Goal: Information Seeking & Learning: Learn about a topic

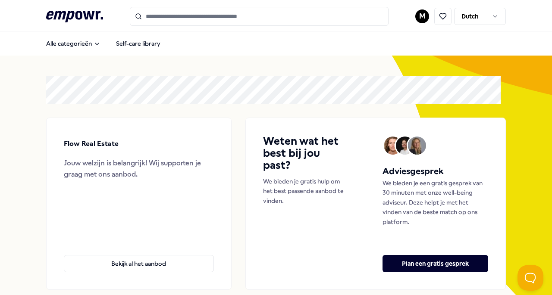
scroll to position [53, 0]
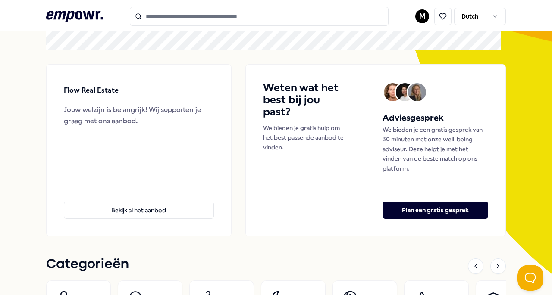
click at [159, 208] on button "Bekijk al het aanbod" at bounding box center [139, 210] width 150 height 17
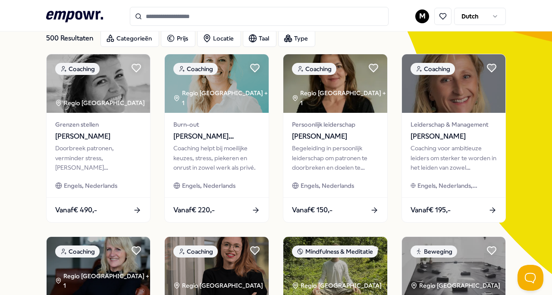
click at [223, 13] on input "Search for products, categories or subcategories" at bounding box center [259, 16] width 259 height 19
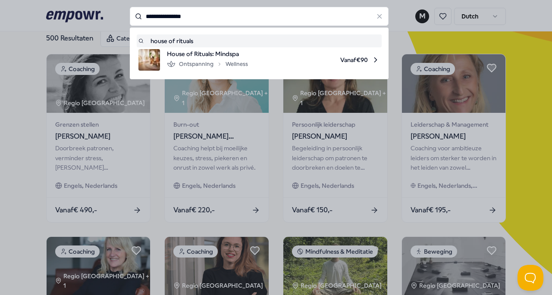
type input "**********"
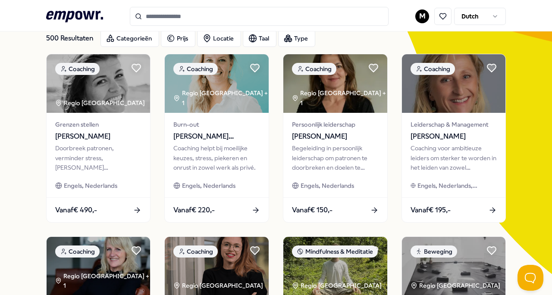
type input "**********"
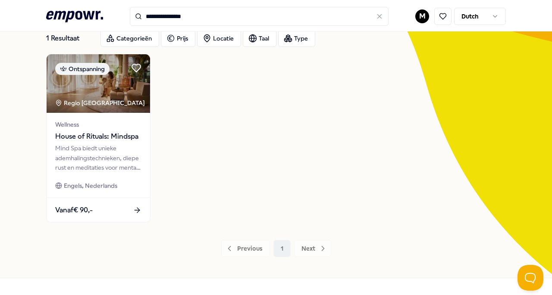
click at [122, 134] on span "House of Rituals: Mindspa" at bounding box center [98, 136] width 87 height 11
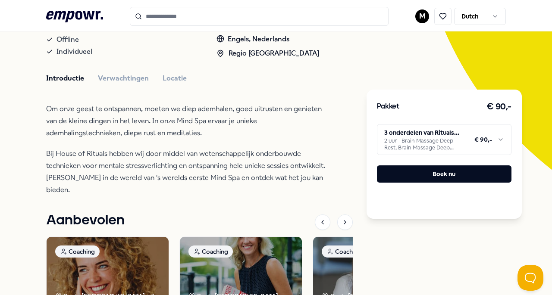
scroll to position [160, 0]
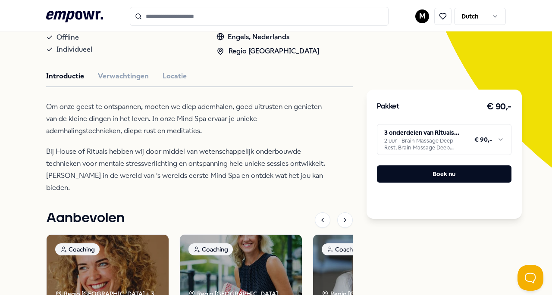
click at [119, 76] on button "Verwachtingen" at bounding box center [123, 76] width 51 height 11
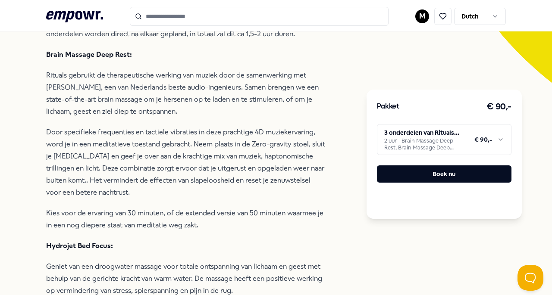
scroll to position [246, 0]
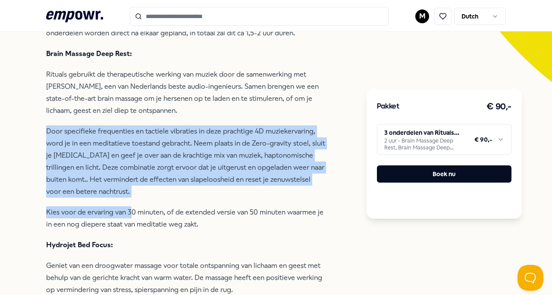
drag, startPoint x: 46, startPoint y: 127, endPoint x: 130, endPoint y: 202, distance: 112.7
click at [130, 202] on div "Via empowr. kan je deelnemen aan 3 onderdelen van de Rituals Mind Spa. De 3 ond…" at bounding box center [186, 223] width 280 height 416
click at [112, 162] on p "Door specifieke frequenties en tactiele vibraties in deze prachtige 4D muzieker…" at bounding box center [186, 161] width 280 height 72
drag, startPoint x: 44, startPoint y: 129, endPoint x: 125, endPoint y: 220, distance: 121.3
click at [125, 220] on div "Terug Rituals Mind Spa Ontspanning House of Rituals: Mindspa Mind Spa biedt uni…" at bounding box center [276, 243] width 552 height 867
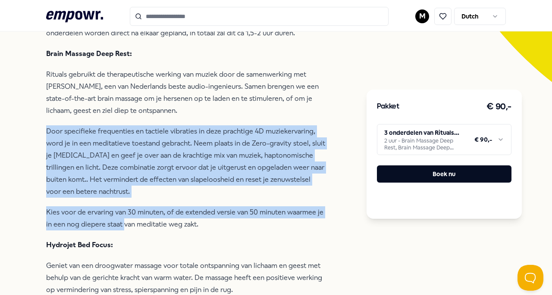
click at [104, 173] on p "Door specifieke frequenties en tactiele vibraties in deze prachtige 4D muzieker…" at bounding box center [186, 161] width 280 height 72
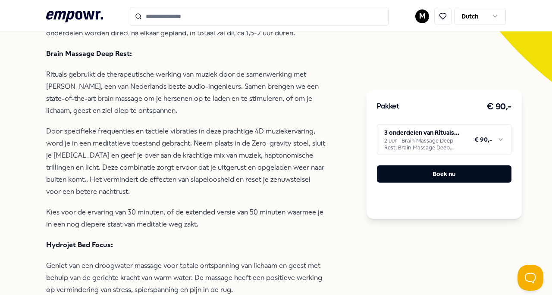
scroll to position [239, 0]
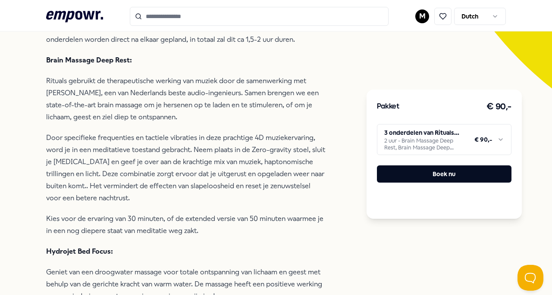
click at [396, 148] on html ".empowr-logo_svg__cls-1{fill:#03032f} M Dutch Alle categorieën Self-care librar…" at bounding box center [276, 147] width 552 height 295
click at [400, 104] on html ".empowr-logo_svg__cls-1{fill:#03032f} M Dutch Alle categorieën Self-care librar…" at bounding box center [276, 147] width 552 height 295
click at [400, 104] on div "Pakket € 90,-" at bounding box center [444, 107] width 135 height 14
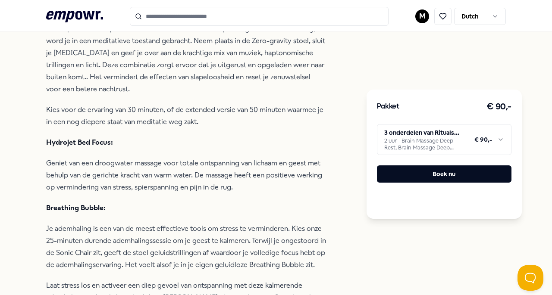
scroll to position [349, 0]
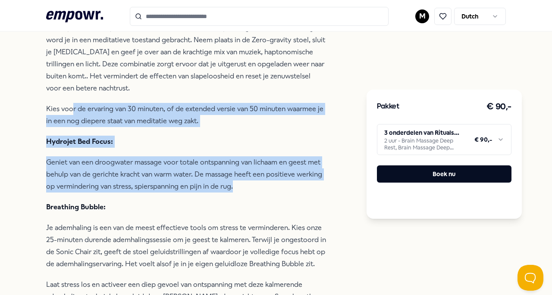
drag, startPoint x: 248, startPoint y: 184, endPoint x: 64, endPoint y: 113, distance: 196.5
click at [64, 112] on div "Via empowr. kan je deelnemen aan 3 onderdelen van de Rituals Mind Spa. De 3 ond…" at bounding box center [186, 120] width 280 height 416
click at [50, 145] on p "Hydrojet Bed Focus:" at bounding box center [186, 142] width 280 height 12
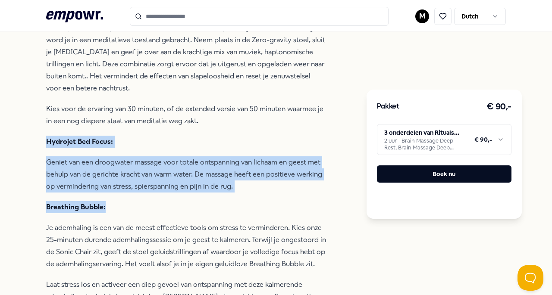
drag, startPoint x: 45, startPoint y: 137, endPoint x: 233, endPoint y: 193, distance: 196.6
click at [233, 193] on div "Terug Rituals Mind Spa Ontspanning House of Rituals: Mindspa Mind Spa biedt uni…" at bounding box center [276, 139] width 552 height 867
click at [233, 188] on p "Geniet van een droogwater massage voor totale ontspanning van lichaam en geest …" at bounding box center [186, 175] width 280 height 36
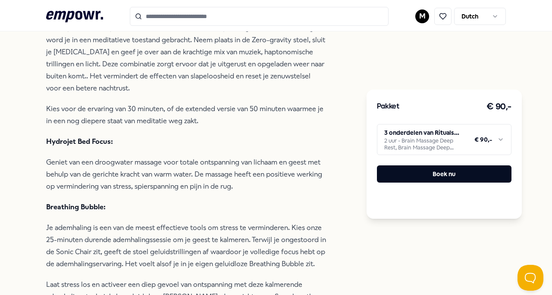
click at [42, 141] on div "Terug Rituals Mind Spa Ontspanning House of Rituals: Mindspa Mind Spa biedt uni…" at bounding box center [276, 139] width 552 height 867
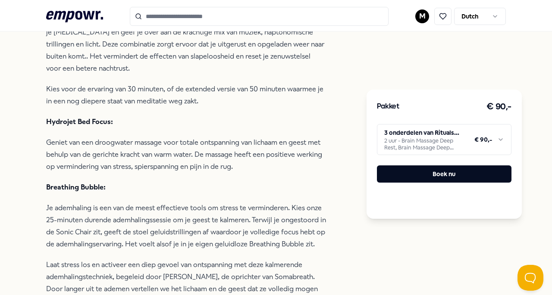
scroll to position [370, 0]
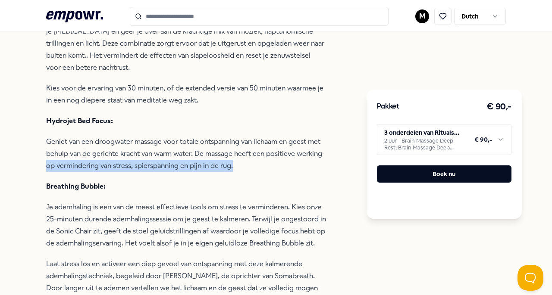
drag, startPoint x: 247, startPoint y: 163, endPoint x: 35, endPoint y: 167, distance: 212.2
click at [35, 167] on div "Terug Rituals Mind Spa Ontspanning House of Rituals: Mindspa Mind Spa biedt uni…" at bounding box center [276, 119] width 552 height 867
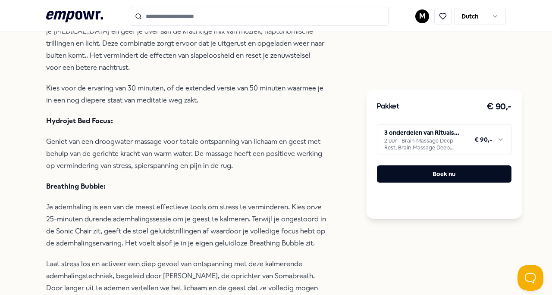
click at [124, 202] on p "Je ademhaling is een van de meest effectieve tools om stress te verminderen. Ki…" at bounding box center [186, 225] width 280 height 48
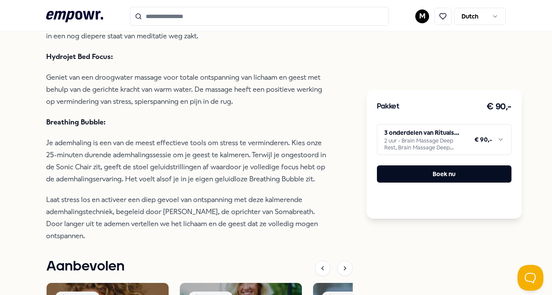
scroll to position [438, 0]
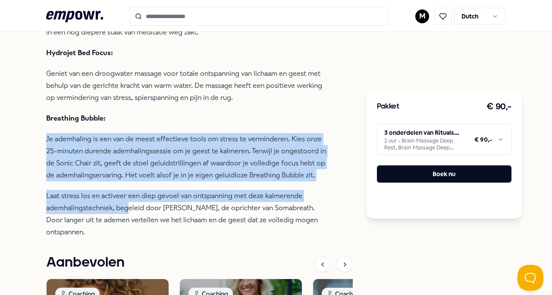
drag, startPoint x: 44, startPoint y: 140, endPoint x: 128, endPoint y: 203, distance: 104.7
click at [128, 203] on div "Terug Rituals Mind Spa Ontspanning House of Rituals: Mindspa Mind Spa biedt uni…" at bounding box center [276, 50] width 552 height 867
click at [95, 177] on p "Je ademhaling is een van de meest effectieve tools om stress te verminderen. Ki…" at bounding box center [186, 157] width 280 height 48
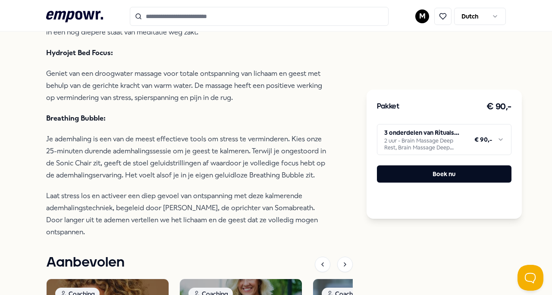
click at [400, 145] on html ".empowr-logo_svg__cls-1{fill:#03032f} M Dutch Alle categorieën Self-care librar…" at bounding box center [276, 147] width 552 height 295
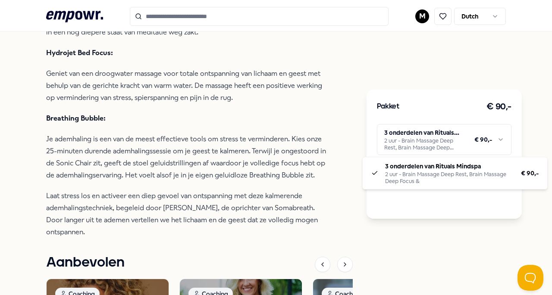
click at [291, 139] on html ".empowr-logo_svg__cls-1{fill:#03032f} M Dutch Alle categorieën Self-care librar…" at bounding box center [276, 147] width 552 height 295
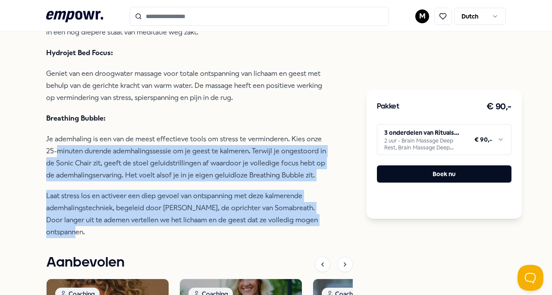
drag, startPoint x: 93, startPoint y: 229, endPoint x: 58, endPoint y: 135, distance: 99.9
click at [58, 135] on div "Via empowr. kan je deelnemen aan 3 onderdelen van de Rituals Mind Spa. De 3 ond…" at bounding box center [186, 31] width 280 height 416
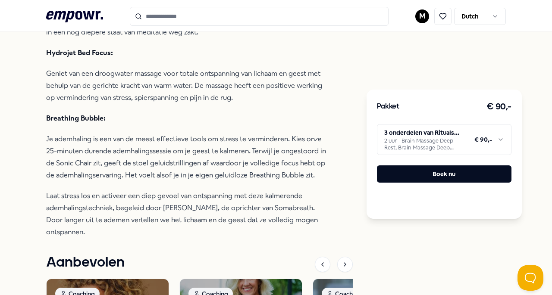
click at [47, 139] on p "Je ademhaling is een van de meest effectieve tools om stress te verminderen. Ki…" at bounding box center [186, 157] width 280 height 48
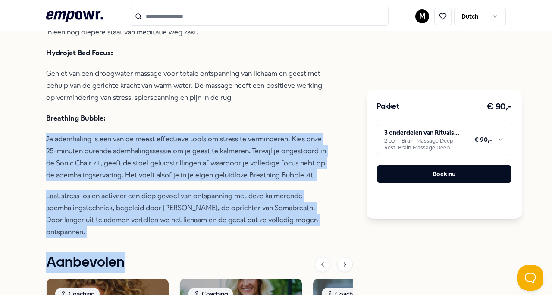
drag, startPoint x: 47, startPoint y: 139, endPoint x: 86, endPoint y: 247, distance: 115.1
click at [86, 247] on div "Rituals Mind Spa Ontspanning House of Rituals: Mindspa Mind Spa biedt unieke ad…" at bounding box center [199, 63] width 307 height 807
click at [82, 213] on p "Laat stress los en activeer een diep gevoel van ontspanning met deze kalmerende…" at bounding box center [186, 214] width 280 height 48
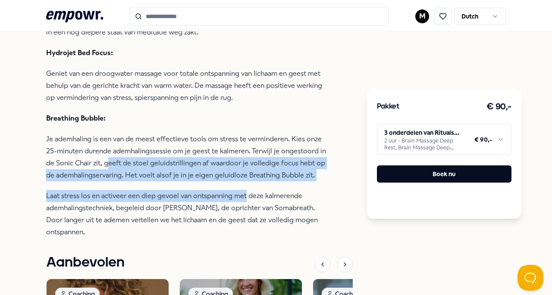
drag, startPoint x: 110, startPoint y: 164, endPoint x: 246, endPoint y: 185, distance: 137.9
click at [246, 185] on div "Via empowr. kan je deelnemen aan 3 onderdelen van de Rituals Mind Spa. De 3 ond…" at bounding box center [186, 31] width 280 height 416
click at [191, 174] on p "Je ademhaling is een van de meest effectieve tools om stress te verminderen. Ki…" at bounding box center [186, 157] width 280 height 48
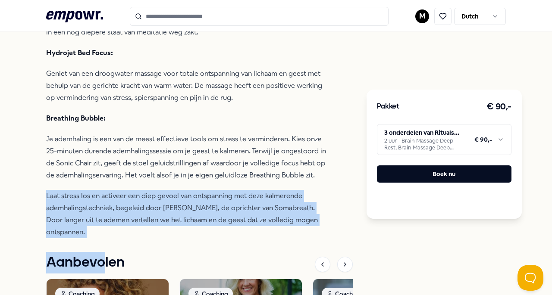
drag, startPoint x: 45, startPoint y: 191, endPoint x: 104, endPoint y: 247, distance: 80.8
click at [104, 247] on div "Terug Rituals Mind Spa Ontspanning House of Rituals: Mindspa Mind Spa biedt uni…" at bounding box center [276, 50] width 552 height 867
click at [88, 221] on p "Laat stress los en activeer een diep gevoel van ontspanning met deze kalmerende…" at bounding box center [186, 214] width 280 height 48
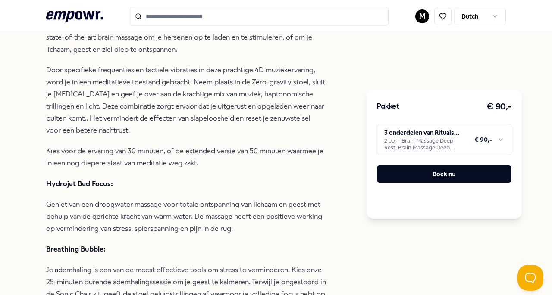
scroll to position [282, 0]
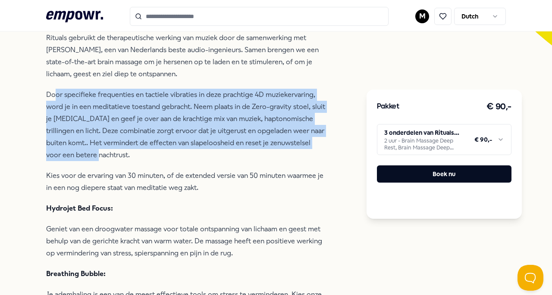
drag, startPoint x: 121, startPoint y: 157, endPoint x: 56, endPoint y: 91, distance: 93.3
click at [56, 91] on p "Door specifieke frequenties en tactiele vibraties in deze prachtige 4D muzieker…" at bounding box center [186, 125] width 280 height 72
click at [85, 119] on p "Door specifieke frequenties en tactiele vibraties in deze prachtige 4D muzieker…" at bounding box center [186, 125] width 280 height 72
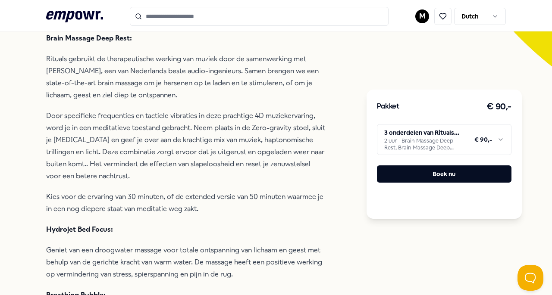
scroll to position [259, 0]
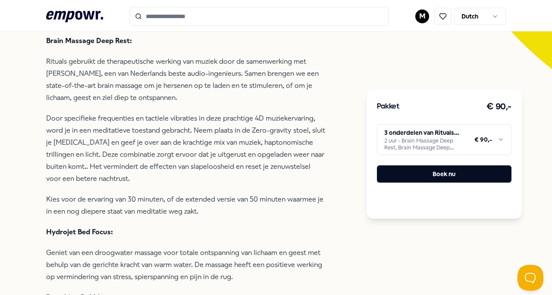
click at [85, 167] on p "Door specifieke frequenties en tactiele vibraties in deze prachtige 4D muzieker…" at bounding box center [186, 149] width 280 height 72
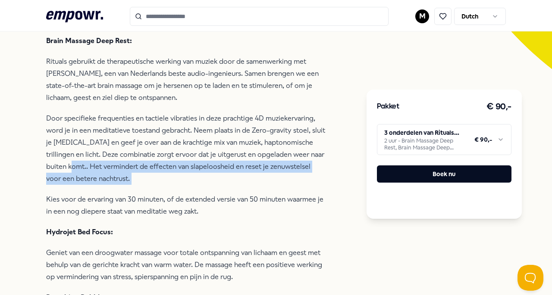
drag, startPoint x: 85, startPoint y: 167, endPoint x: 190, endPoint y: 176, distance: 105.6
click at [190, 176] on p "Door specifieke frequenties en tactiele vibraties in deze prachtige 4D muzieker…" at bounding box center [186, 149] width 280 height 72
click at [152, 166] on p "Door specifieke frequenties en tactiele vibraties in deze prachtige 4D muzieker…" at bounding box center [186, 149] width 280 height 72
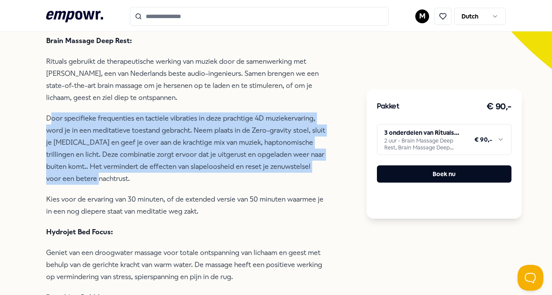
drag, startPoint x: 107, startPoint y: 176, endPoint x: 50, endPoint y: 111, distance: 86.8
click at [50, 113] on p "Door specifieke frequenties en tactiele vibraties in deze prachtige 4D muzieker…" at bounding box center [186, 149] width 280 height 72
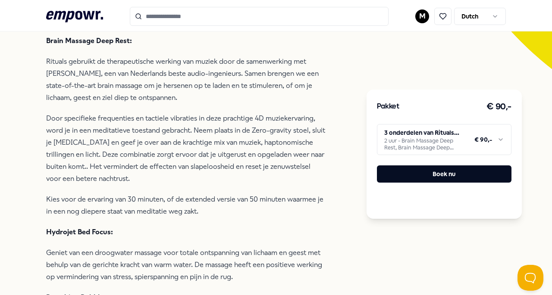
click at [41, 110] on div "Terug Rituals Mind Spa Ontspanning House of Rituals: Mindspa Mind Spa biedt uni…" at bounding box center [276, 230] width 552 height 867
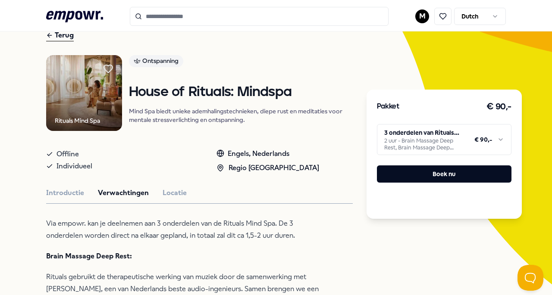
scroll to position [41, 0]
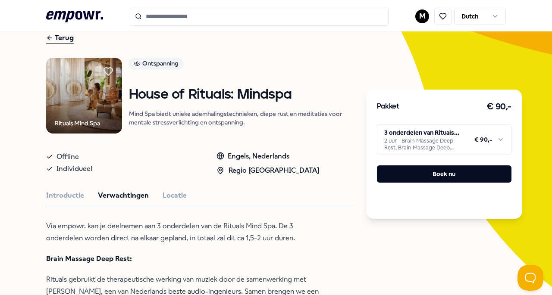
click at [165, 17] on input "Search for products, categories or subcategories" at bounding box center [259, 16] width 259 height 19
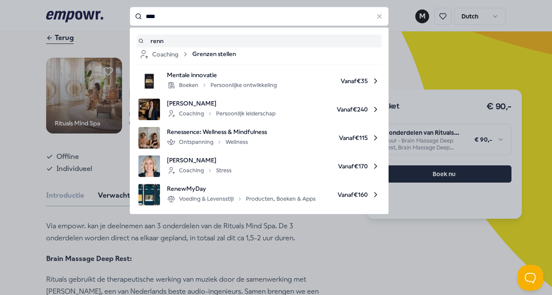
click at [204, 135] on span "Renessence: Wellness & Mindfulness" at bounding box center [217, 131] width 100 height 9
type input "****"
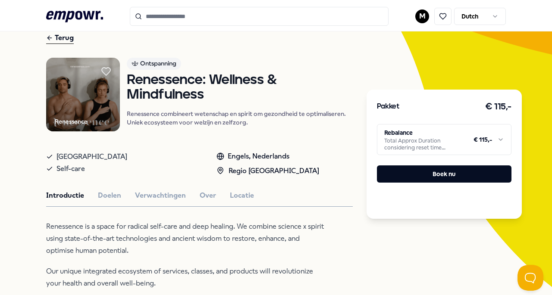
click at [414, 138] on html ".empowr-logo_svg__cls-1{fill:#03032f} M Dutch Alle categorieën Self-care librar…" at bounding box center [276, 147] width 552 height 295
click at [326, 73] on html ".empowr-logo_svg__cls-1{fill:#03032f} M Dutch Alle categorieën Self-care librar…" at bounding box center [276, 147] width 552 height 295
click at [69, 34] on div "Terug" at bounding box center [60, 38] width 28 height 12
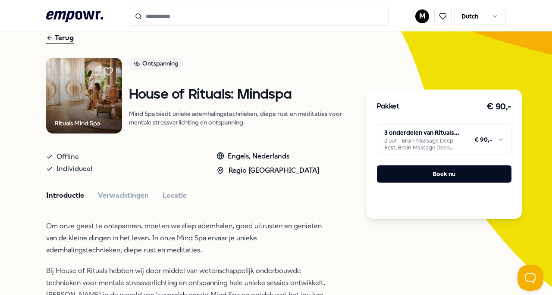
click at [69, 34] on div "Terug" at bounding box center [60, 38] width 28 height 12
type input "**********"
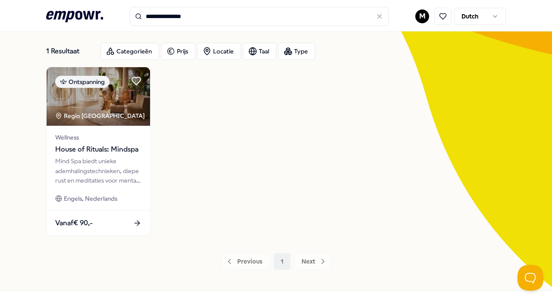
click at [102, 153] on span "House of Rituals: Mindspa" at bounding box center [98, 149] width 87 height 11
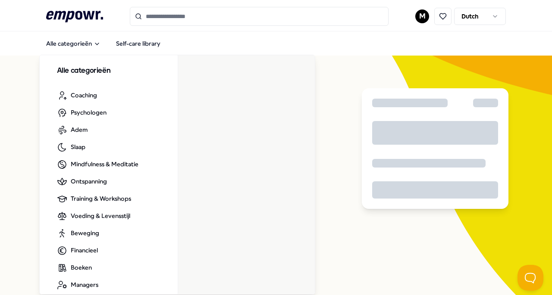
click at [75, 17] on icon at bounding box center [74, 16] width 57 height 11
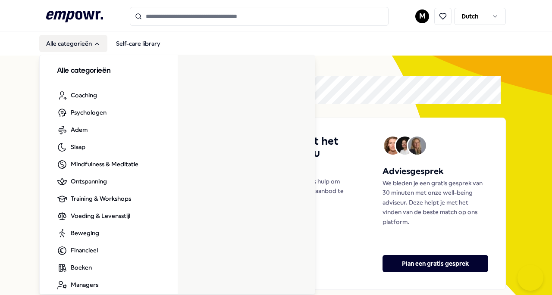
click at [91, 44] on button "Alle categorieën" at bounding box center [73, 43] width 68 height 17
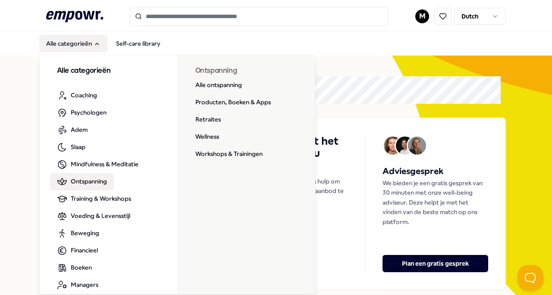
scroll to position [9, 0]
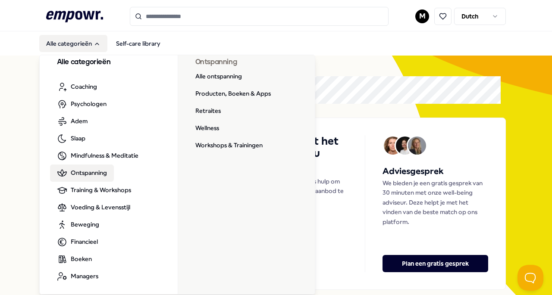
click at [71, 173] on span "Ontspanning" at bounding box center [89, 172] width 36 height 9
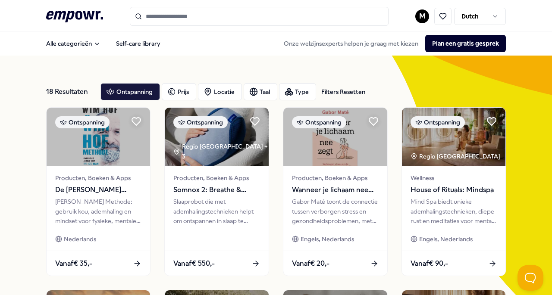
click at [337, 90] on div "Filters Resetten" at bounding box center [343, 91] width 44 height 9
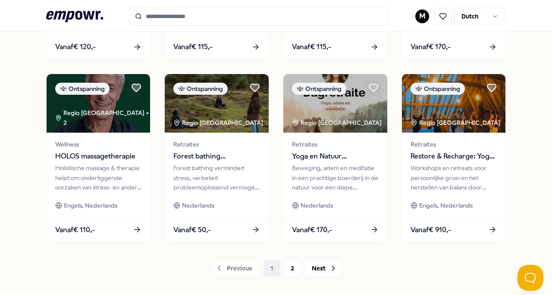
scroll to position [398, 0]
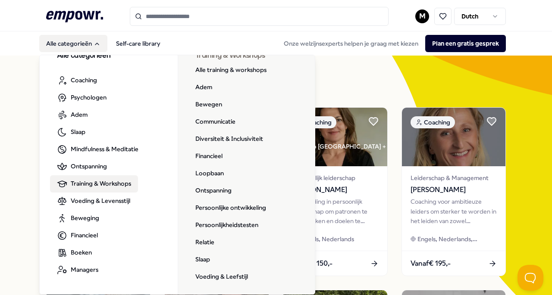
scroll to position [9, 0]
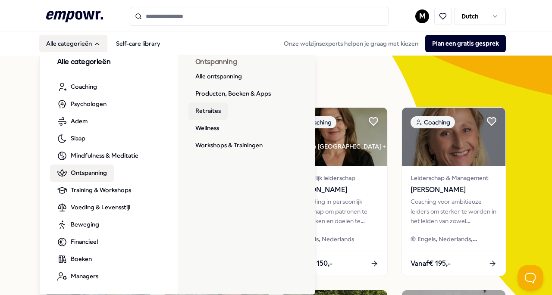
click at [198, 112] on link "Retraites" at bounding box center [207, 111] width 39 height 17
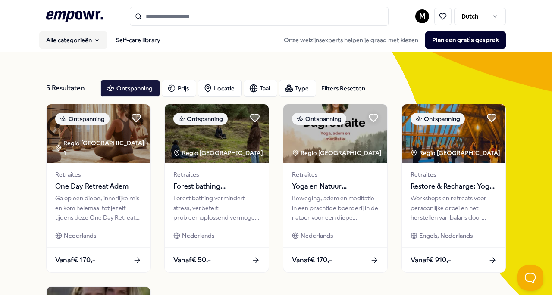
scroll to position [4, 0]
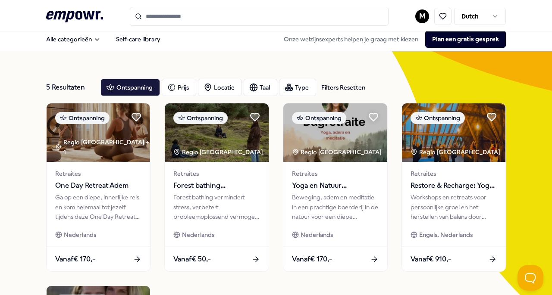
click at [429, 194] on div "Workshops en retreats voor persoonlijke groei en het herstellen van balans door…" at bounding box center [454, 207] width 87 height 29
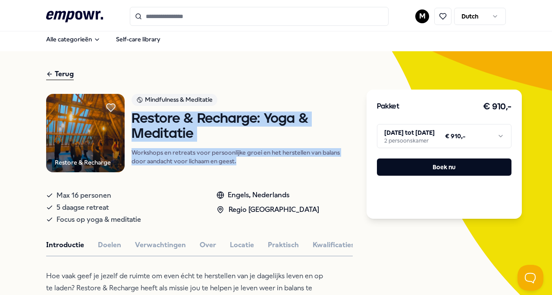
drag, startPoint x: 244, startPoint y: 163, endPoint x: 131, endPoint y: 112, distance: 124.5
click at [132, 112] on div "Restore & Recharge: Yoga & Meditatie Workshops en retreats voor persoonlijke gr…" at bounding box center [242, 139] width 221 height 54
click at [162, 144] on div "Restore & Recharge: Yoga & Meditatie Workshops en retreats voor persoonlijke gr…" at bounding box center [242, 139] width 221 height 54
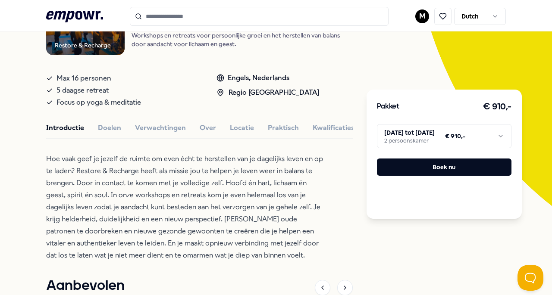
scroll to position [122, 0]
click at [144, 124] on button "Verwachtingen" at bounding box center [160, 127] width 51 height 11
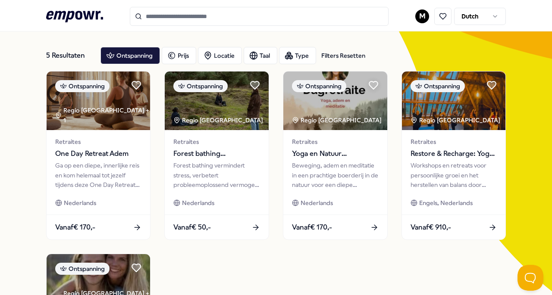
scroll to position [36, 0]
click at [194, 160] on div "Retraites Forest bathing groepsessie Forest bathing vermindert stress, verbeter…" at bounding box center [217, 172] width 104 height 85
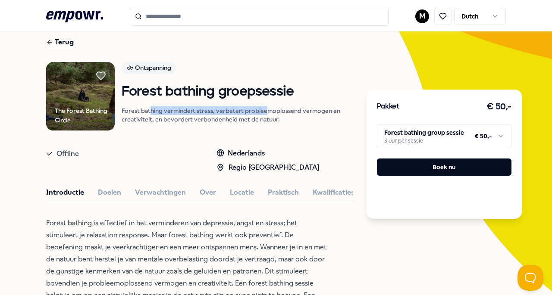
drag, startPoint x: 149, startPoint y: 107, endPoint x: 268, endPoint y: 116, distance: 118.9
click at [268, 116] on p "Forest bathing vermindert stress, verbetert probleemoplossend vermogen en creat…" at bounding box center [237, 115] width 231 height 17
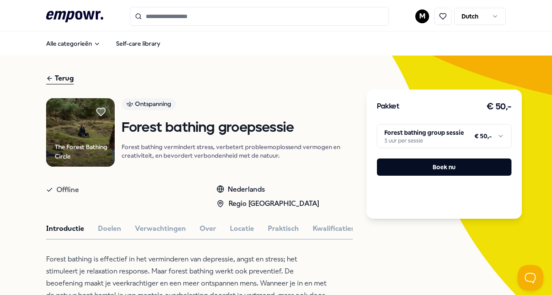
click at [57, 76] on div "Terug" at bounding box center [60, 79] width 28 height 12
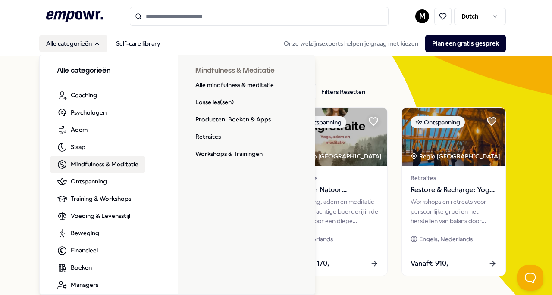
scroll to position [9, 0]
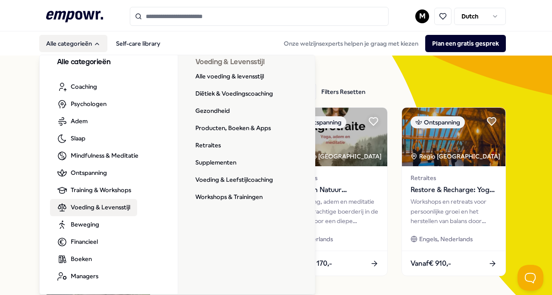
click at [91, 207] on span "Voeding & Levensstijl" at bounding box center [101, 207] width 60 height 9
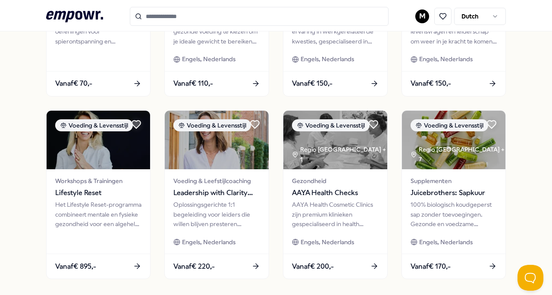
scroll to position [391, 0]
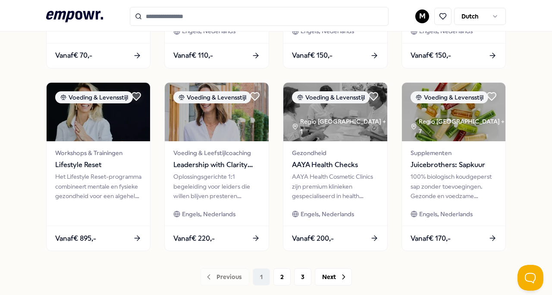
click at [278, 269] on button "2" at bounding box center [281, 277] width 17 height 17
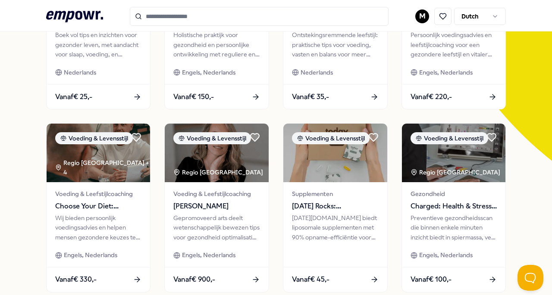
scroll to position [166, 0]
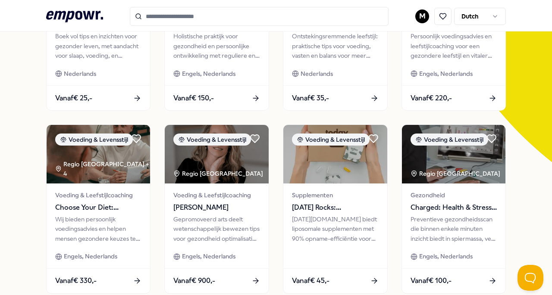
drag, startPoint x: 317, startPoint y: 221, endPoint x: 312, endPoint y: 232, distance: 12.0
click at [312, 232] on div "[DATE][DOMAIN_NAME] biedt liposomale supplementen met 90% opname-efficiëntie vo…" at bounding box center [335, 229] width 87 height 29
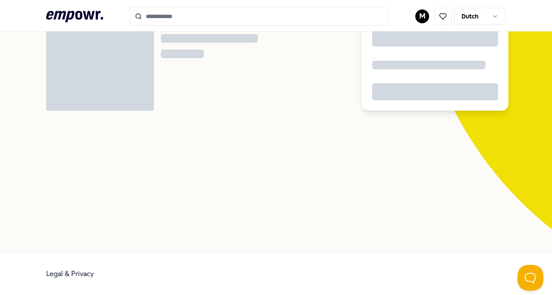
scroll to position [55, 0]
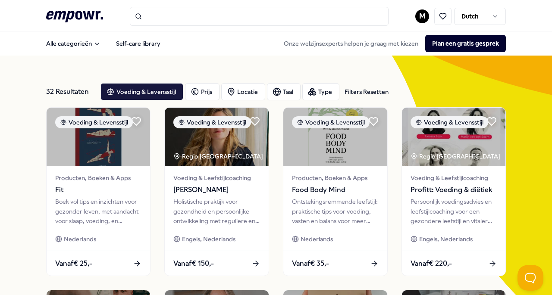
click at [244, 90] on div "Locatie" at bounding box center [243, 91] width 44 height 17
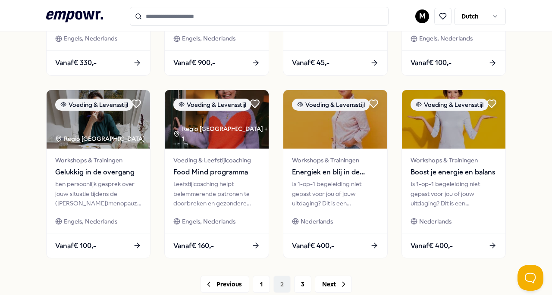
scroll to position [386, 0]
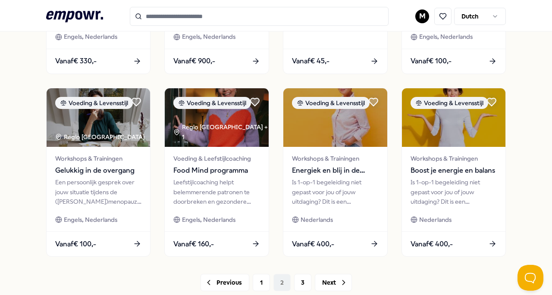
click at [298, 278] on button "3" at bounding box center [302, 282] width 17 height 17
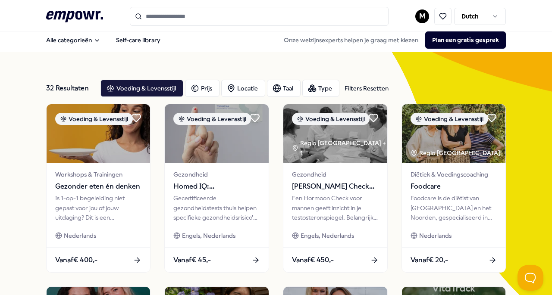
scroll to position [3, 0]
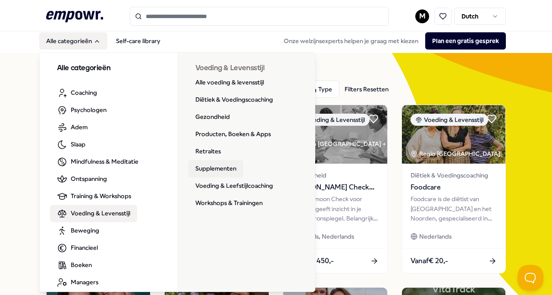
click at [210, 169] on link "Supplementen" at bounding box center [215, 168] width 55 height 17
click at [200, 168] on link "Supplementen" at bounding box center [215, 168] width 55 height 17
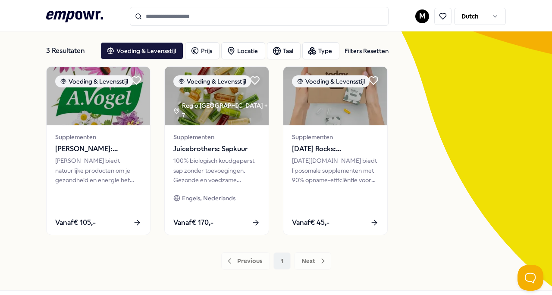
scroll to position [19, 0]
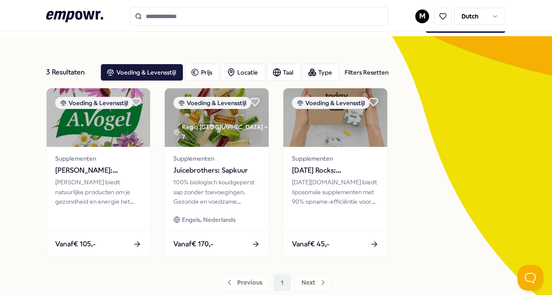
click at [107, 174] on span "[PERSON_NAME]: Supplementen" at bounding box center [98, 170] width 87 height 11
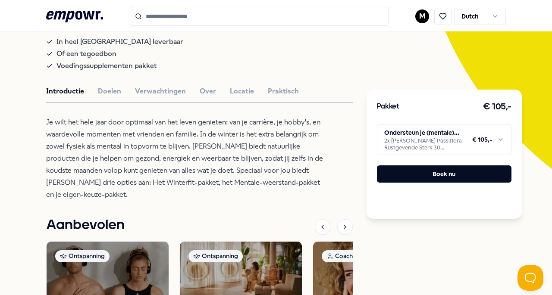
scroll to position [159, 0]
click at [385, 136] on html ".empowr-logo_svg__cls-1{fill:#03032f} M Dutch Alle categorieën Self-care librar…" at bounding box center [276, 147] width 552 height 295
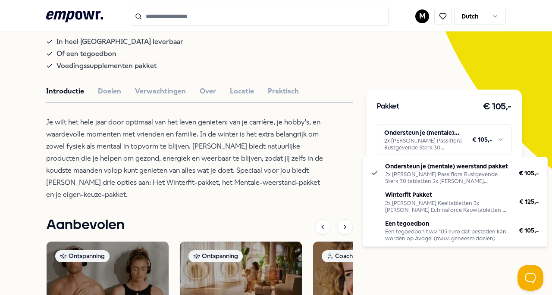
click at [190, 112] on html ".empowr-logo_svg__cls-1{fill:#03032f} M Dutch Alle categorieën Self-care librar…" at bounding box center [276, 147] width 552 height 295
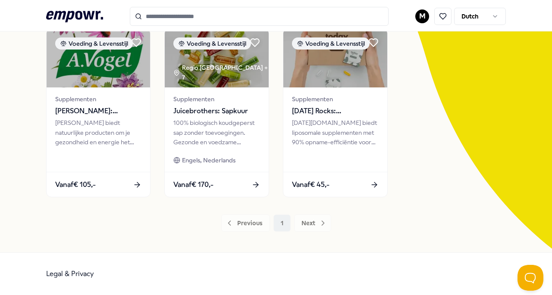
scroll to position [78, 0]
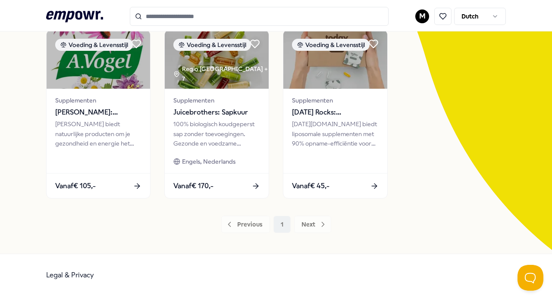
click at [326, 117] on span "[DATE] Rocks: Supplementen" at bounding box center [335, 112] width 87 height 11
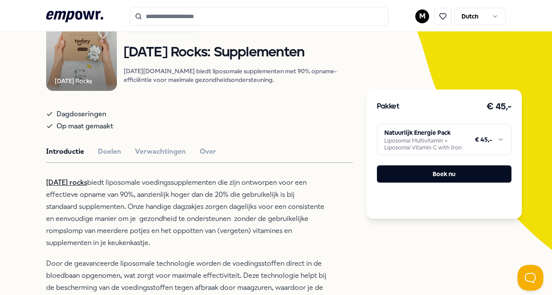
scroll to position [55, 0]
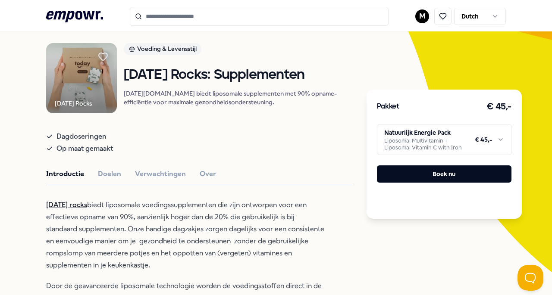
click at [412, 129] on html ".empowr-logo_svg__cls-1{fill:#03032f} M Dutch Alle categorieën Self-care librar…" at bounding box center [276, 147] width 552 height 295
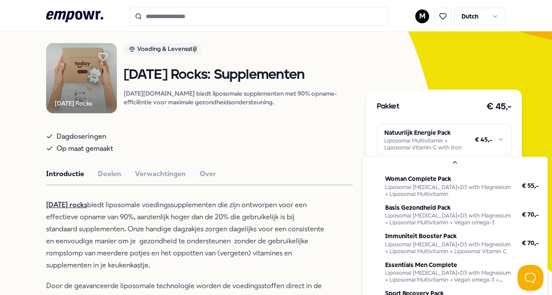
scroll to position [0, 0]
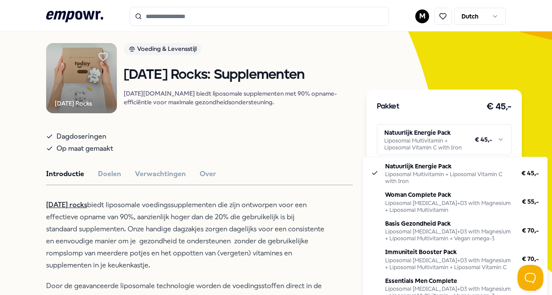
click at [167, 181] on html ".empowr-logo_svg__cls-1{fill:#03032f} M Dutch Alle categorieën Self-care librar…" at bounding box center [276, 147] width 552 height 295
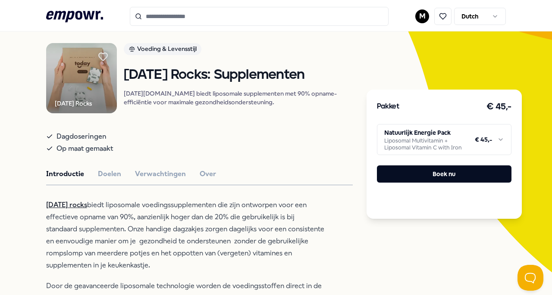
click at [167, 180] on button "Verwachtingen" at bounding box center [160, 174] width 51 height 11
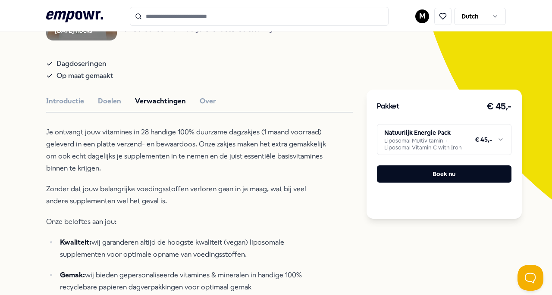
scroll to position [127, 0]
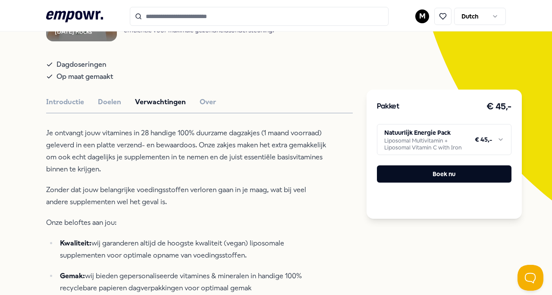
click at [67, 103] on button "Introductie" at bounding box center [65, 102] width 38 height 11
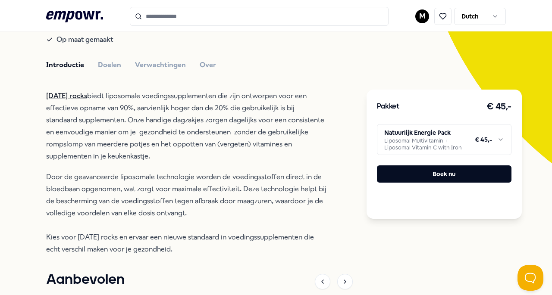
scroll to position [154, 0]
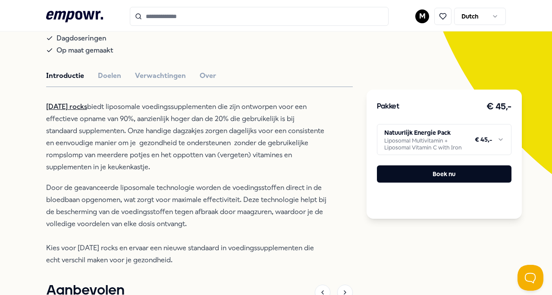
click at [112, 80] on button "Doelen" at bounding box center [109, 75] width 23 height 11
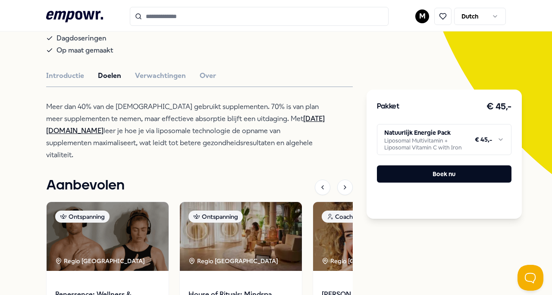
click at [216, 76] on div "Introductie Doelen Verwachtingen Over" at bounding box center [199, 75] width 307 height 11
click at [201, 76] on button "Over" at bounding box center [208, 75] width 16 height 11
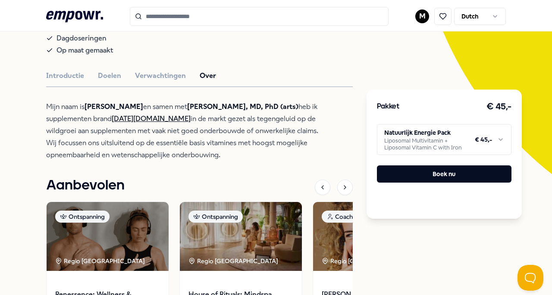
click at [160, 79] on button "Verwachtingen" at bounding box center [160, 75] width 51 height 11
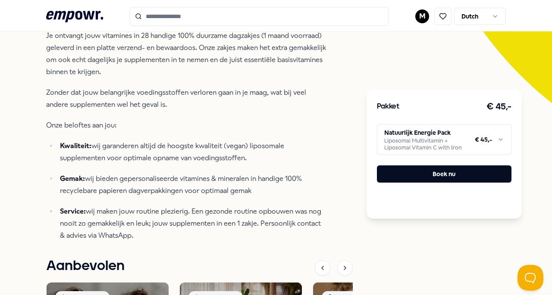
scroll to position [224, 0]
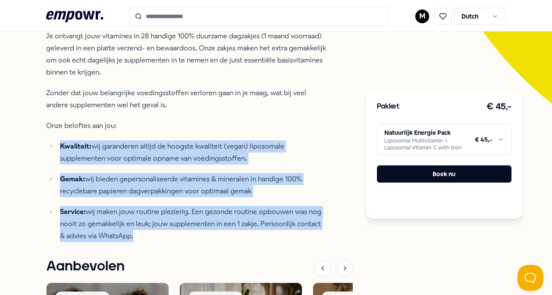
drag, startPoint x: 158, startPoint y: 237, endPoint x: 199, endPoint y: 106, distance: 137.1
click at [199, 106] on div "Je ontvangt jouw vitamines in 28 handige 100% duurzame dagzakjes (1 maand voorr…" at bounding box center [186, 136] width 280 height 212
click at [298, 147] on p "Kwaliteit: wij garanderen altijd de hoogste kwaliteit (vegan) liposomale supple…" at bounding box center [193, 153] width 267 height 24
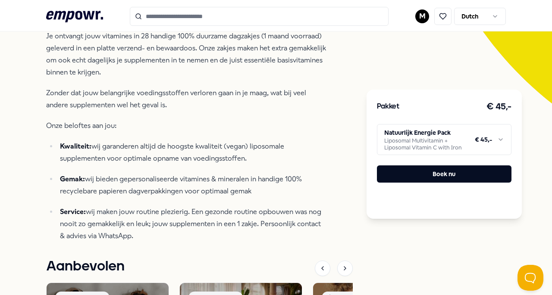
click at [463, 146] on html ".empowr-logo_svg__cls-1{fill:#03032f} M Dutch Alle categorieën Self-care librar…" at bounding box center [276, 147] width 552 height 295
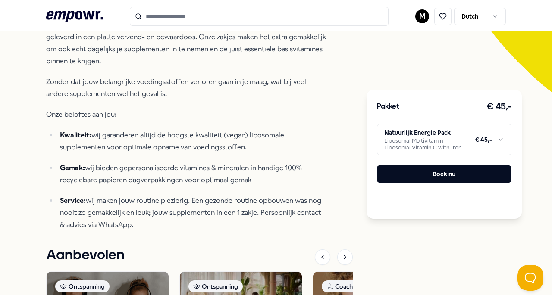
scroll to position [247, 0]
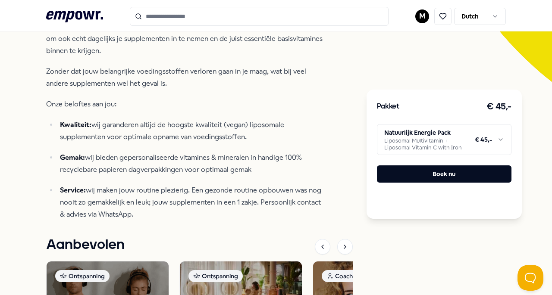
drag, startPoint x: 547, startPoint y: 136, endPoint x: 547, endPoint y: 144, distance: 8.6
click at [547, 144] on html ".empowr-logo_svg__cls-1{fill:#03032f} M Dutch Alle categorieën Self-care librar…" at bounding box center [276, 147] width 552 height 295
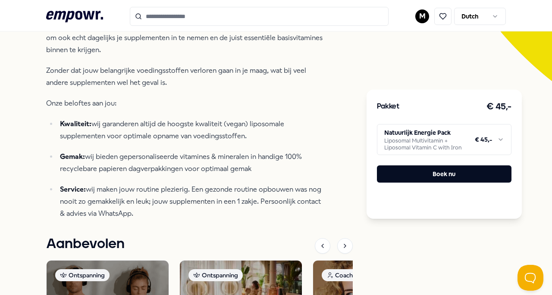
click at [462, 142] on html ".empowr-logo_svg__cls-1{fill:#03032f} M Dutch Alle categorieën Self-care librar…" at bounding box center [276, 147] width 552 height 295
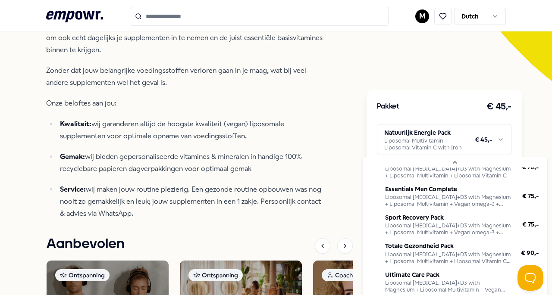
scroll to position [107, 0]
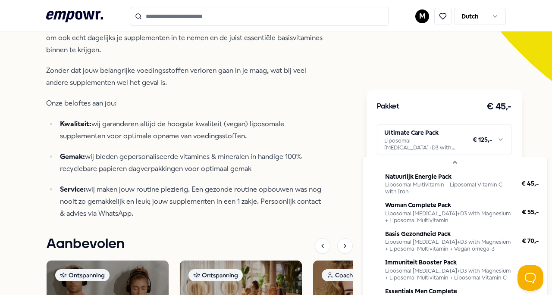
click at [486, 148] on html ".empowr-logo_svg__cls-1{fill:#03032f} M Dutch Alle categorieën Self-care librar…" at bounding box center [276, 147] width 552 height 295
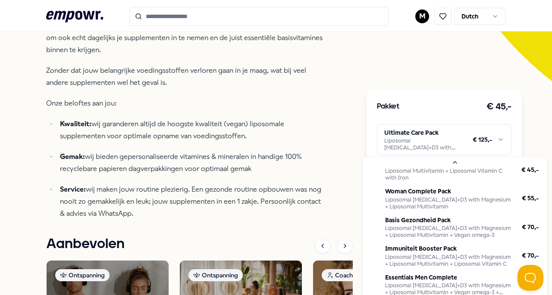
scroll to position [0, 0]
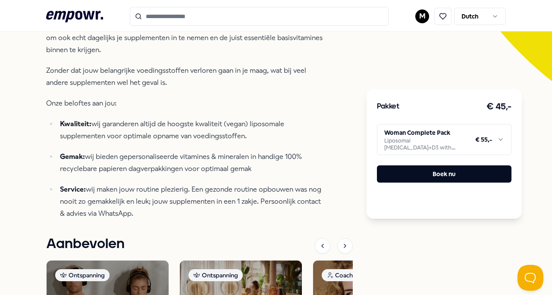
click at [483, 139] on html ".empowr-logo_svg__cls-1{fill:#03032f} M Dutch Alle categorieën Self-care librar…" at bounding box center [276, 147] width 552 height 295
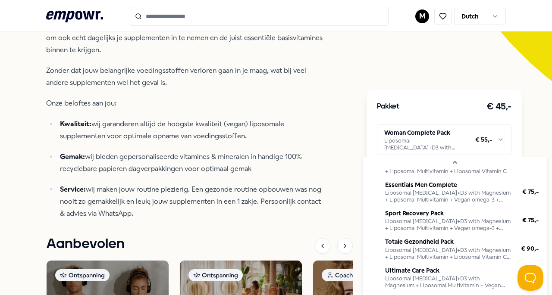
scroll to position [107, 0]
click at [530, 145] on html ".empowr-logo_svg__cls-1{fill:#03032f} M Dutch Alle categorieën Self-care librar…" at bounding box center [276, 147] width 552 height 295
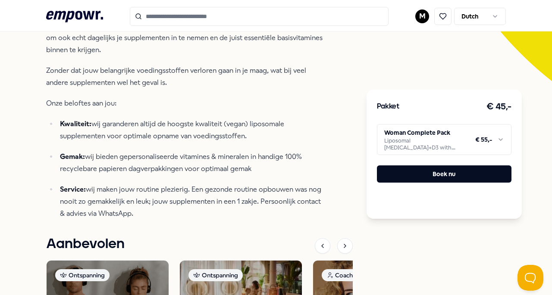
click at [499, 102] on h3 "€ 45,-" at bounding box center [498, 107] width 25 height 14
drag, startPoint x: 506, startPoint y: 104, endPoint x: 447, endPoint y: 107, distance: 59.6
click at [447, 107] on div "Pakket € 45,-" at bounding box center [444, 107] width 135 height 14
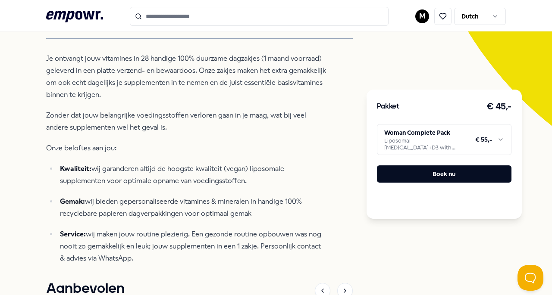
scroll to position [202, 0]
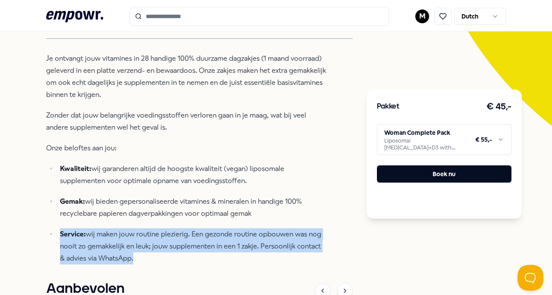
drag, startPoint x: 139, startPoint y: 262, endPoint x: 57, endPoint y: 238, distance: 85.4
click at [57, 238] on li "Service: wij maken jouw routine plezierig. Een gezonde routine opbouwen was nog…" at bounding box center [191, 247] width 269 height 36
click at [108, 249] on p "Service: wij maken jouw routine plezierig. Een gezonde routine opbouwen was nog…" at bounding box center [193, 247] width 267 height 36
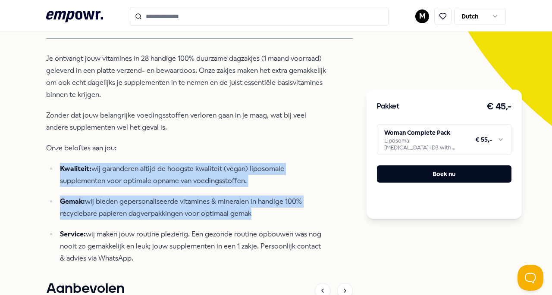
drag, startPoint x: 263, startPoint y: 219, endPoint x: 55, endPoint y: 172, distance: 213.4
click at [55, 172] on ul "Kwaliteit: wij garanderen altijd de hoogste kwaliteit (vegan) liposomale supple…" at bounding box center [186, 214] width 280 height 102
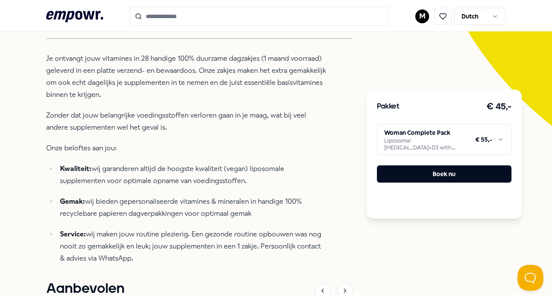
click at [186, 226] on ul "Kwaliteit: wij garanderen altijd de hoogste kwaliteit (vegan) liposomale supple…" at bounding box center [186, 214] width 280 height 102
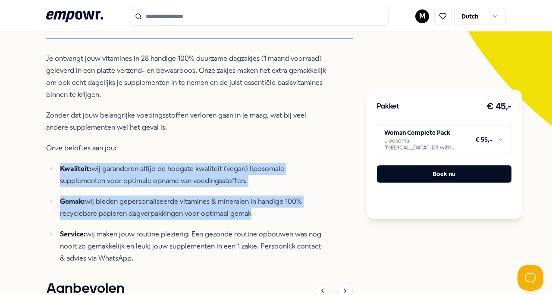
drag, startPoint x: 262, startPoint y: 213, endPoint x: 48, endPoint y: 171, distance: 218.0
click at [48, 171] on ul "Kwaliteit: wij garanderen altijd de hoogste kwaliteit (vegan) liposomale supple…" at bounding box center [186, 214] width 280 height 102
click at [152, 180] on p "Kwaliteit: wij garanderen altijd de hoogste kwaliteit (vegan) liposomale supple…" at bounding box center [193, 175] width 267 height 24
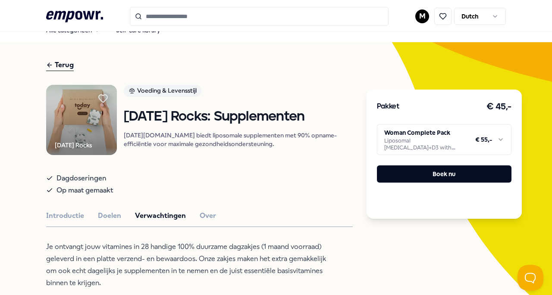
scroll to position [0, 0]
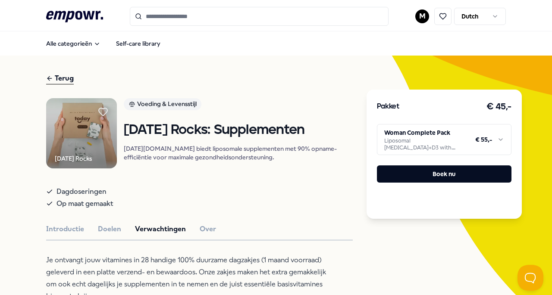
click at [182, 138] on h1 "[DATE] Rocks: Supplementen" at bounding box center [238, 130] width 229 height 15
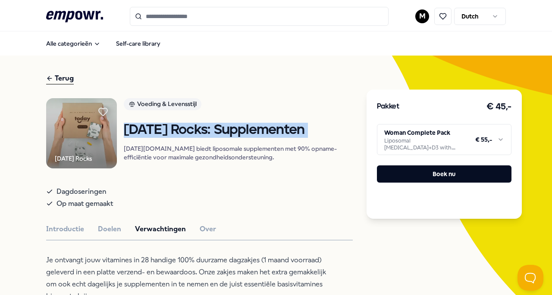
click at [182, 138] on h1 "[DATE] Rocks: Supplementen" at bounding box center [238, 130] width 229 height 15
copy h1 "[DATE] Rocks: Supplementen"
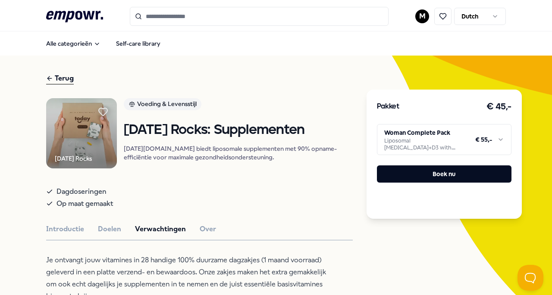
click at [392, 141] on html ".empowr-logo_svg__cls-1{fill:#03032f} M Dutch Alle categorieën Self-care librar…" at bounding box center [276, 147] width 552 height 295
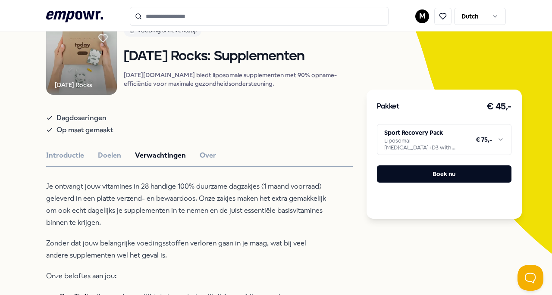
scroll to position [71, 0]
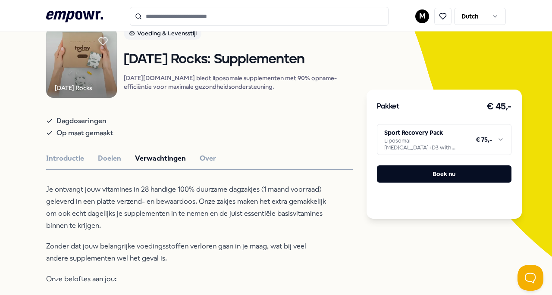
click at [200, 162] on button "Over" at bounding box center [208, 158] width 16 height 11
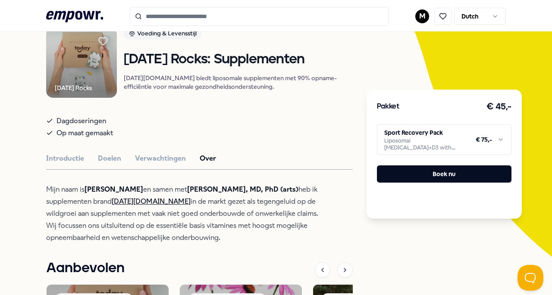
click at [162, 164] on button "Verwachtingen" at bounding box center [160, 158] width 51 height 11
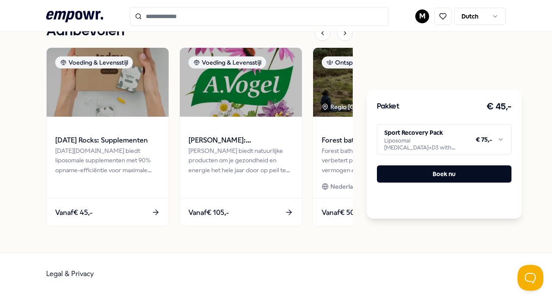
scroll to position [462, 0]
click at [295, 42] on div "Aanbevolen" at bounding box center [199, 33] width 307 height 18
